Goal: Obtain resource: Download file/media

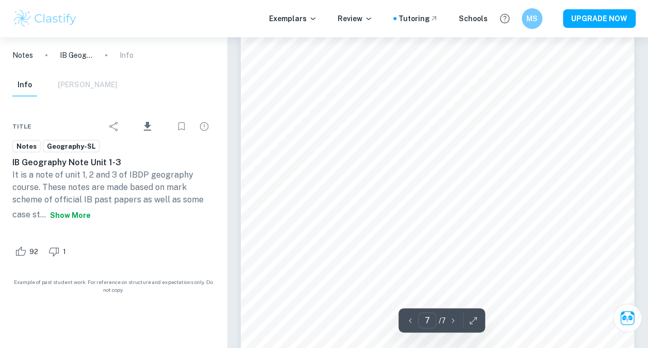
scroll to position [3764, 0]
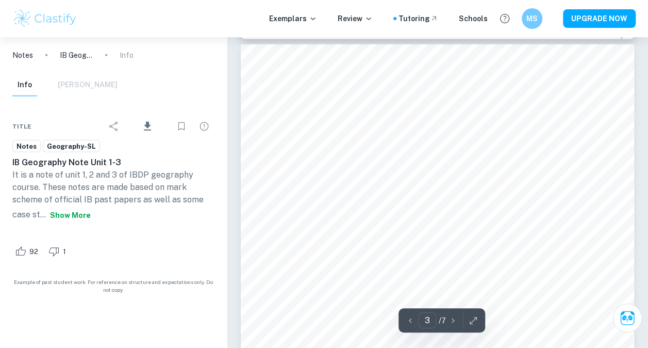
type input "2"
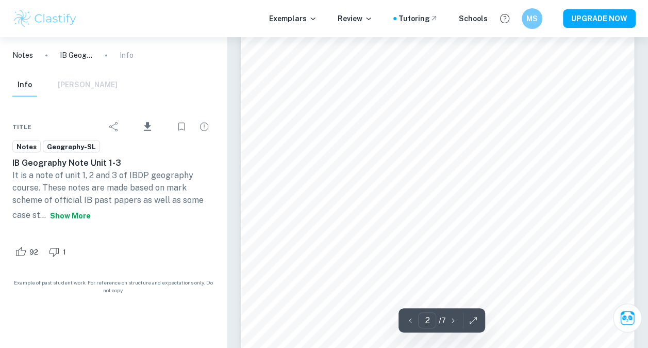
scroll to position [773, 0]
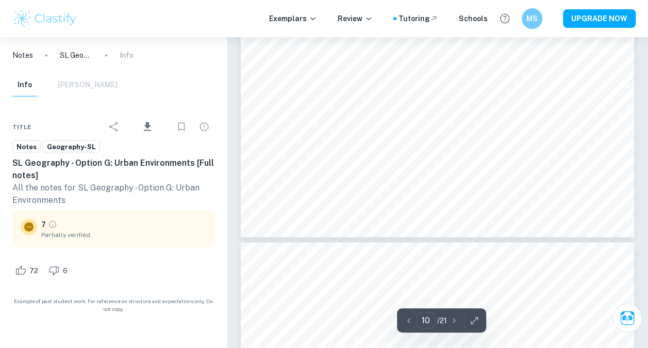
scroll to position [2829, 0]
click at [147, 126] on icon "Download" at bounding box center [147, 126] width 7 height 9
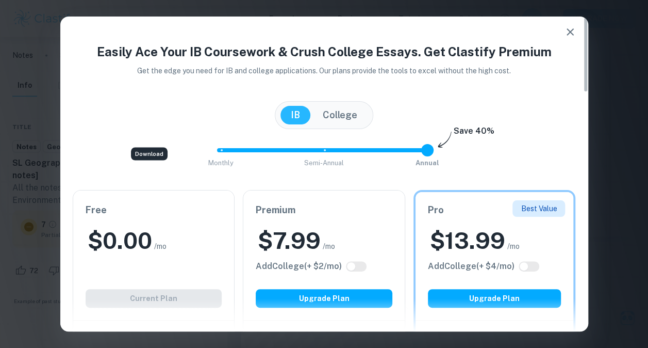
click at [139, 190] on div "Free $ 0.00 /mo Add College (+ $ 2 /mo) Current Plan" at bounding box center [153, 254] width 161 height 129
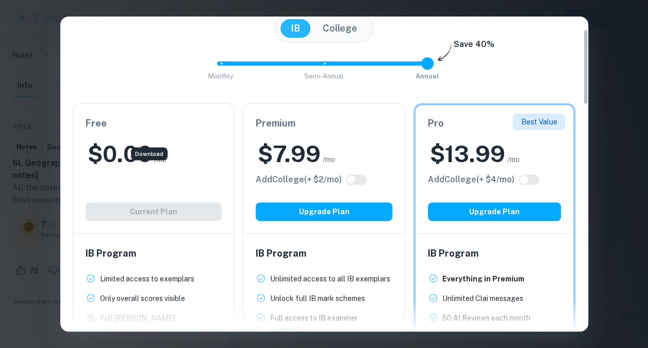
scroll to position [103, 0]
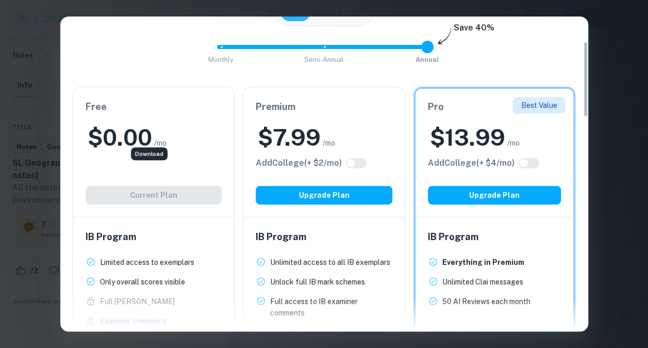
click at [149, 190] on div "Free $ 0.00 /mo Add College (+ $ 2 /mo) Current Plan" at bounding box center [153, 151] width 161 height 129
click at [163, 154] on div "Download" at bounding box center [149, 153] width 37 height 13
click at [158, 154] on div "Download" at bounding box center [149, 153] width 37 height 13
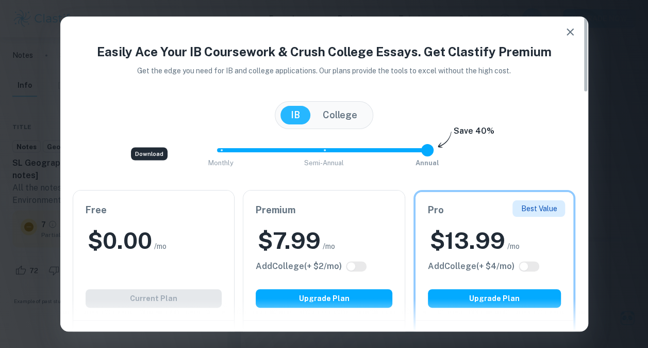
click at [578, 36] on button "button" at bounding box center [570, 32] width 21 height 21
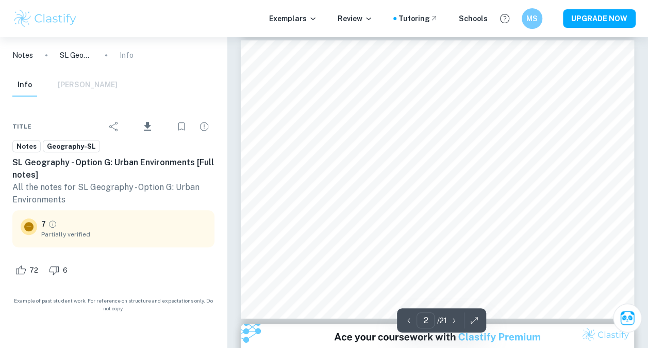
scroll to position [19, 0]
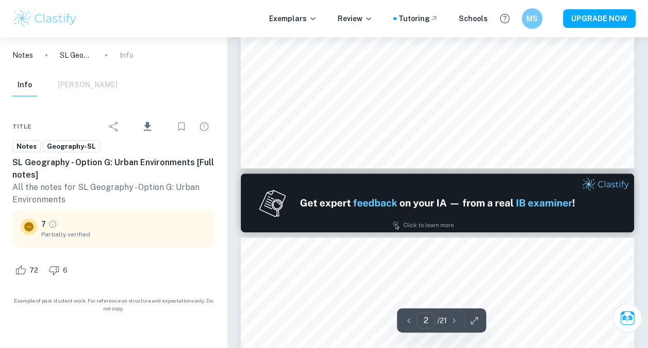
type input "1"
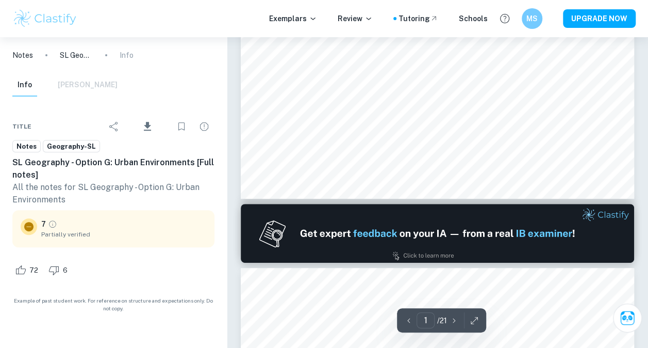
scroll to position [155, 0]
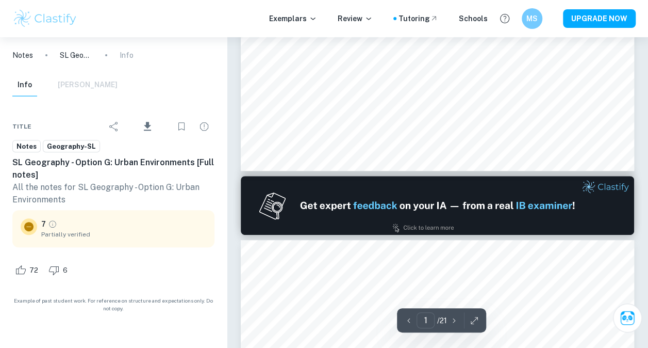
click at [474, 319] on icon "button" at bounding box center [474, 320] width 10 height 10
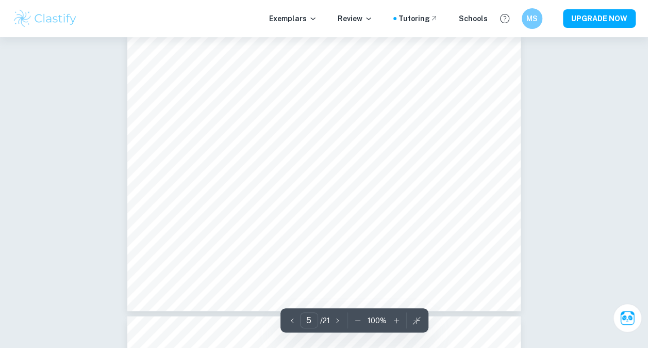
scroll to position [1291, 0]
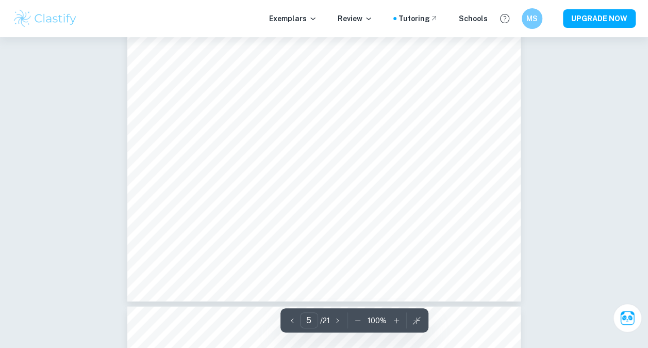
scroll to position [1292, 0]
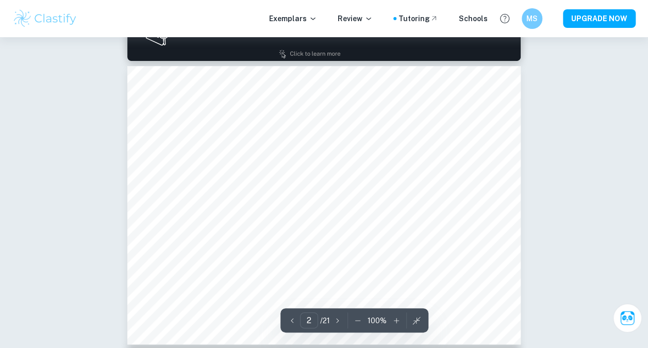
type input "1"
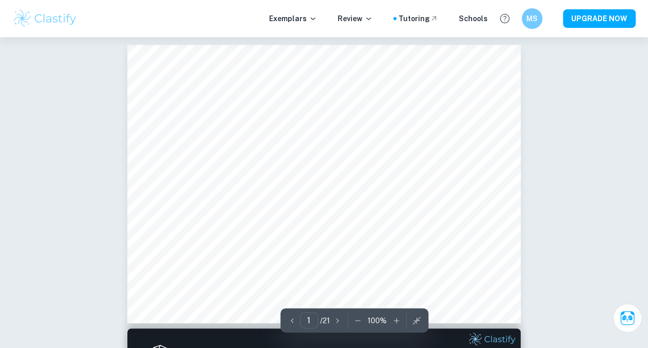
scroll to position [0, 0]
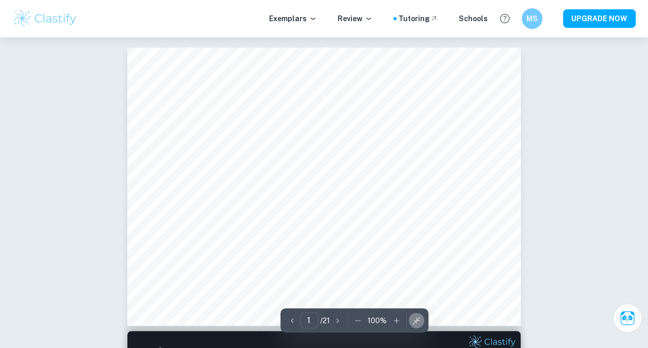
click at [419, 321] on icon "button" at bounding box center [416, 320] width 10 height 10
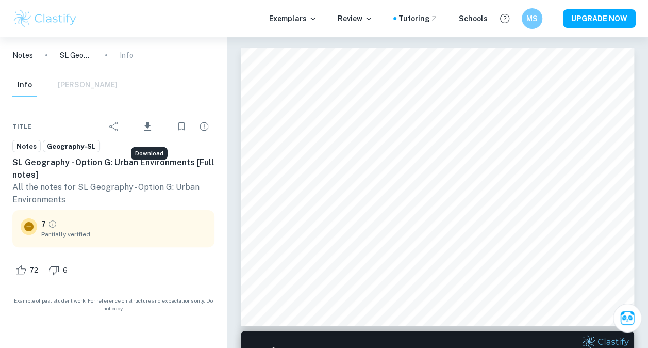
click at [151, 130] on icon "Download" at bounding box center [147, 126] width 7 height 9
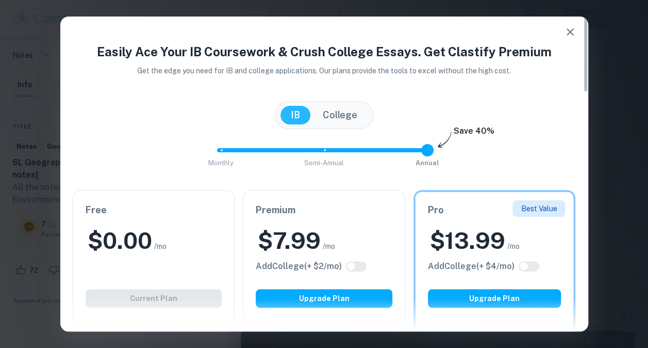
click at [352, 119] on button "College" at bounding box center [339, 115] width 55 height 19
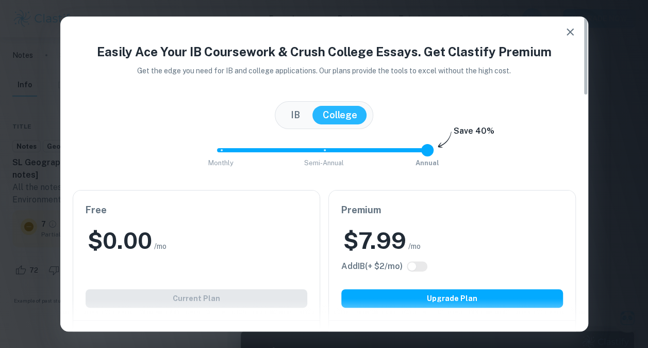
click at [286, 117] on button "IB" at bounding box center [296, 115] width 30 height 19
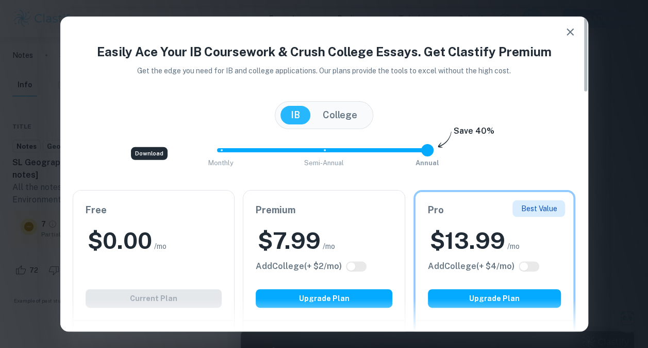
click at [571, 34] on icon "button" at bounding box center [570, 31] width 7 height 7
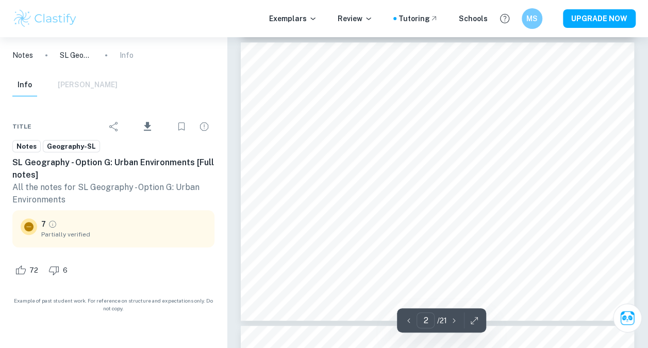
scroll to position [361, 0]
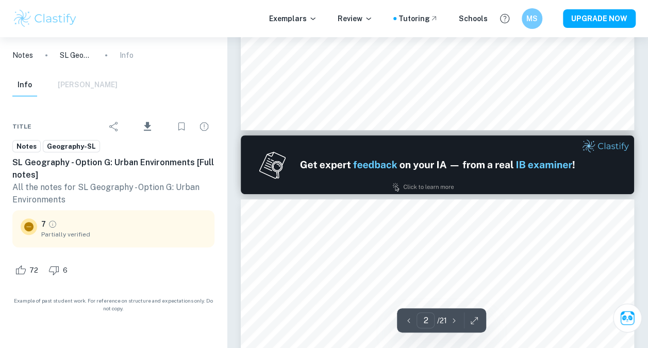
type input "1"
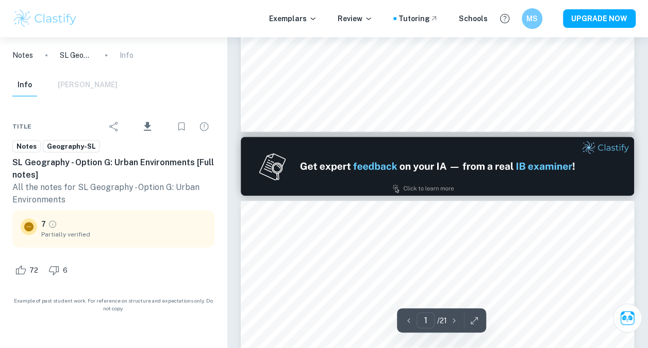
scroll to position [52, 0]
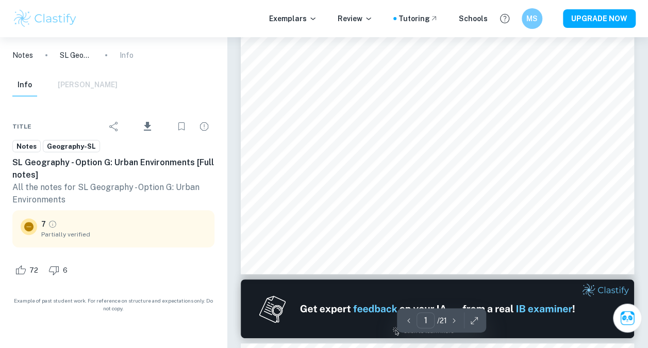
click at [477, 324] on icon "button" at bounding box center [474, 320] width 10 height 10
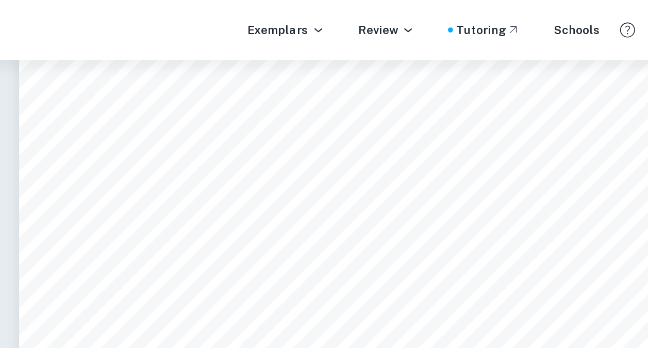
scroll to position [0, 0]
